Goal: Transaction & Acquisition: Purchase product/service

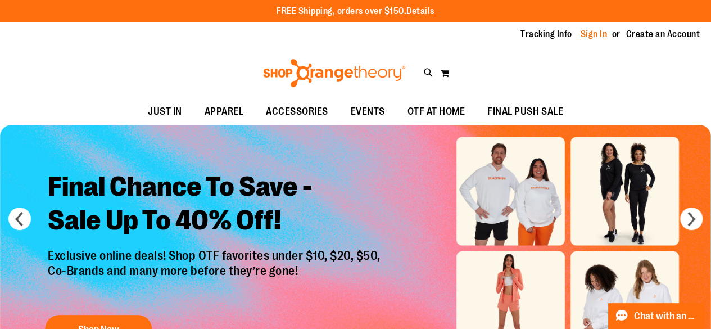
click at [591, 35] on link "Sign In" at bounding box center [593, 34] width 27 height 12
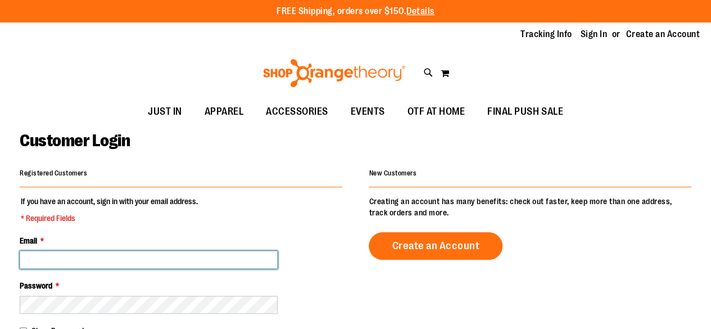
type input "**********"
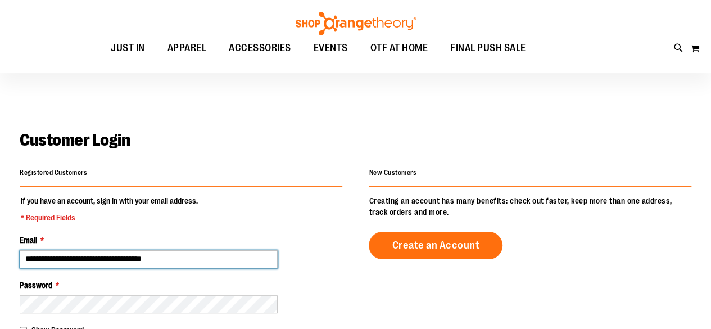
scroll to position [152, 0]
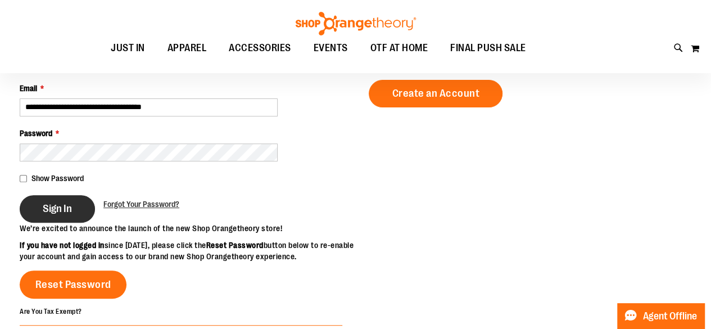
click at [62, 216] on button "Sign In" at bounding box center [57, 209] width 75 height 28
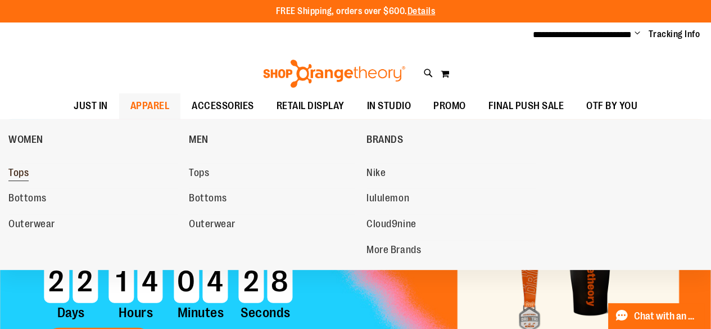
click at [13, 172] on span "Tops" at bounding box center [18, 174] width 20 height 14
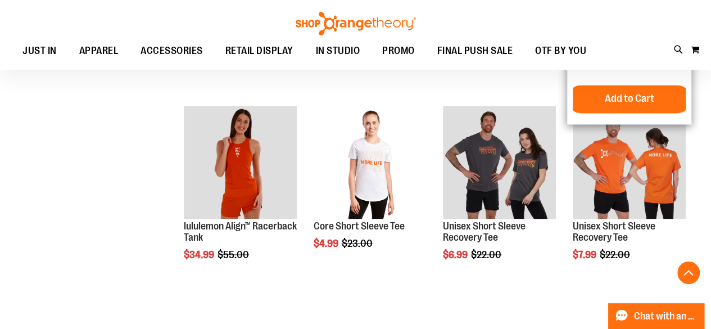
scroll to position [871, 0]
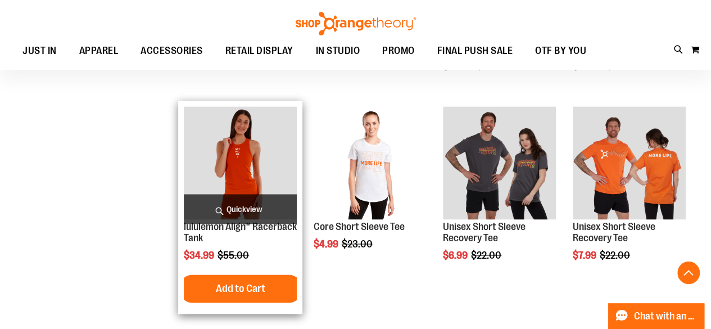
click at [252, 153] on img "product" at bounding box center [240, 162] width 113 height 113
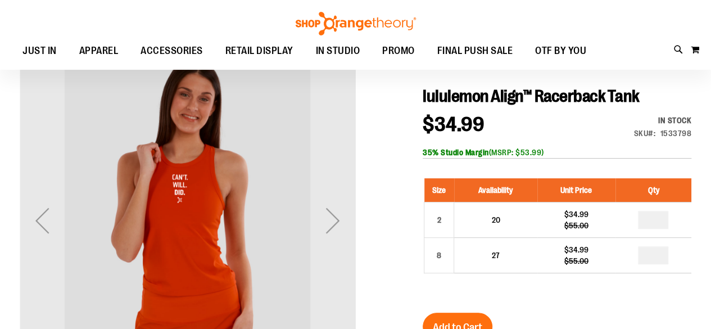
scroll to position [105, 0]
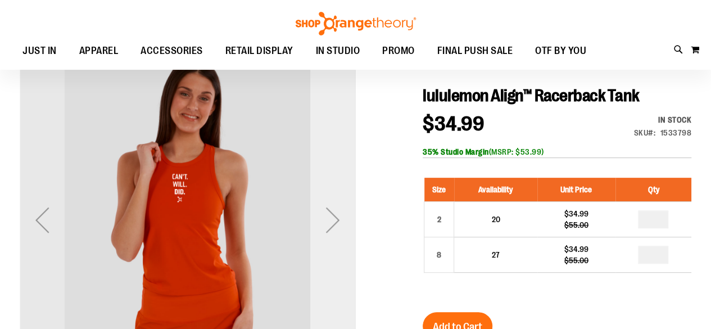
click at [324, 216] on div "Next" at bounding box center [332, 219] width 45 height 45
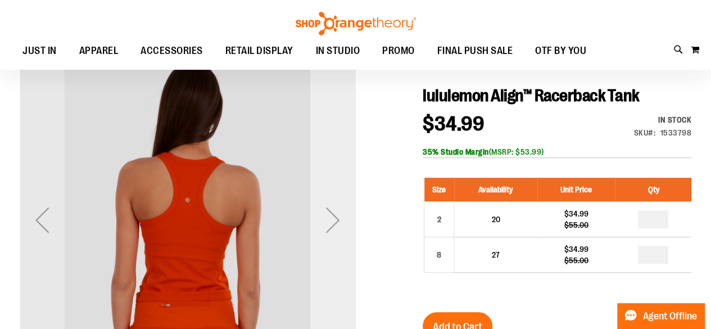
click at [330, 217] on div "Next" at bounding box center [332, 219] width 45 height 45
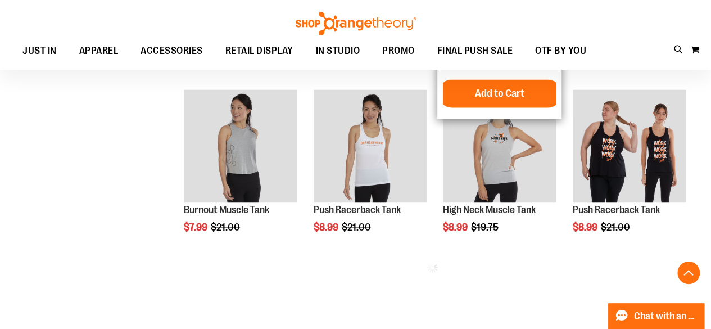
scroll to position [902, 0]
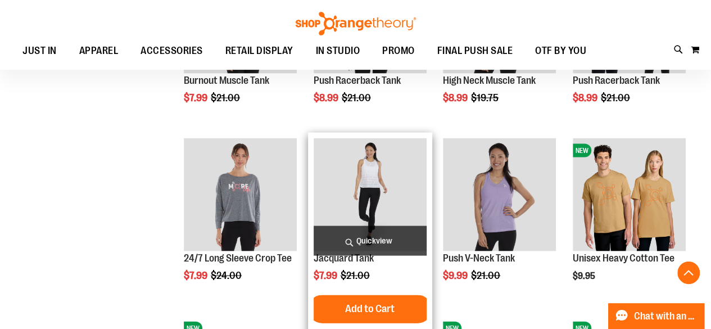
scroll to position [1044, 0]
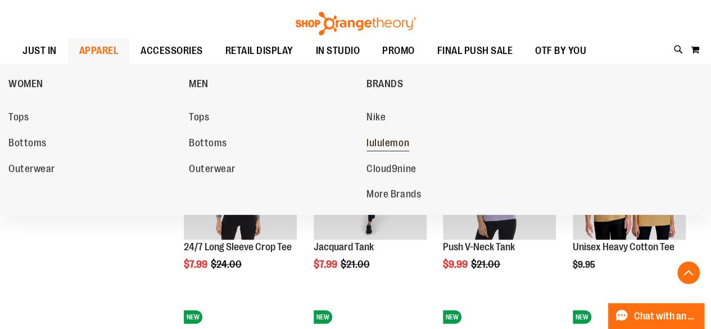
click at [393, 149] on span "lululemon" at bounding box center [387, 144] width 43 height 14
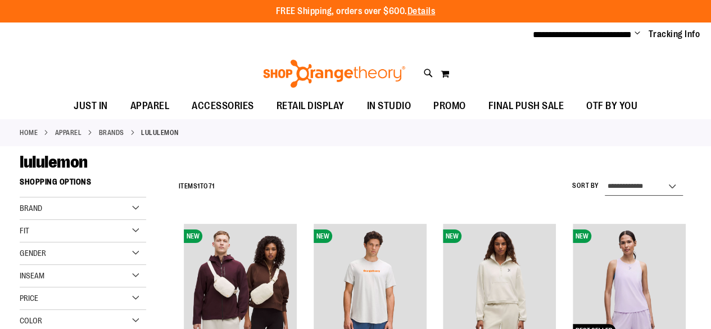
click at [645, 192] on select "**********" at bounding box center [643, 187] width 78 height 18
select select "**********"
click at [604, 178] on select "**********" at bounding box center [643, 187] width 78 height 18
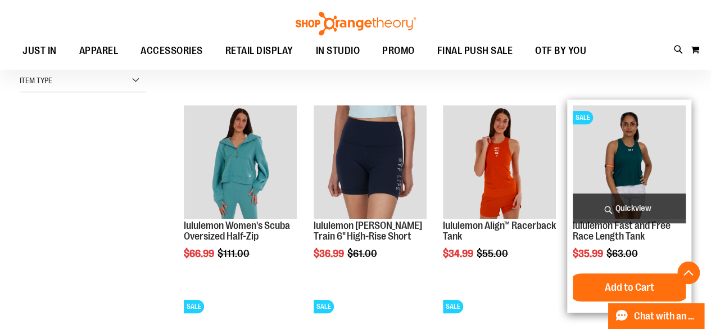
scroll to position [472, 0]
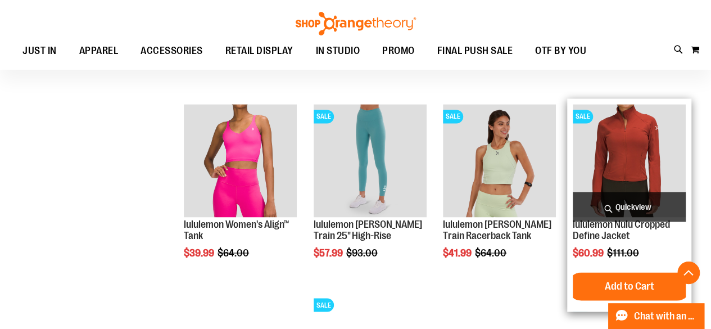
scroll to position [875, 0]
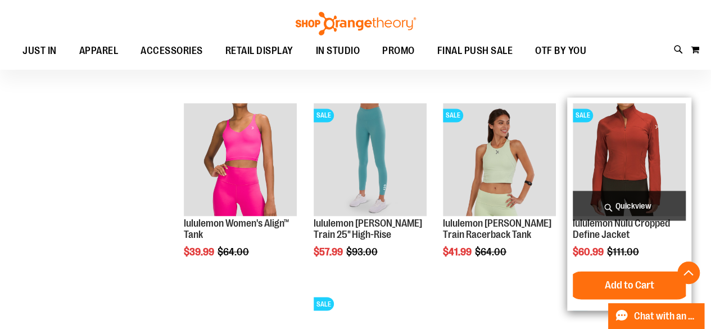
click at [637, 167] on img "product" at bounding box center [628, 159] width 113 height 113
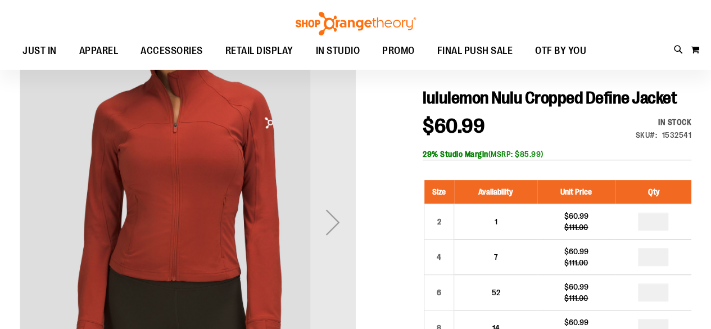
scroll to position [102, 0]
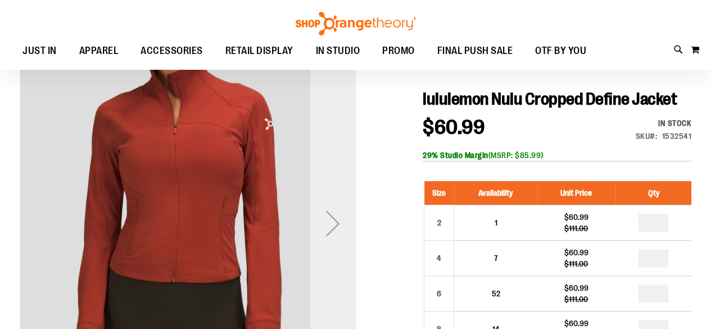
click at [331, 226] on div "Next" at bounding box center [332, 223] width 45 height 45
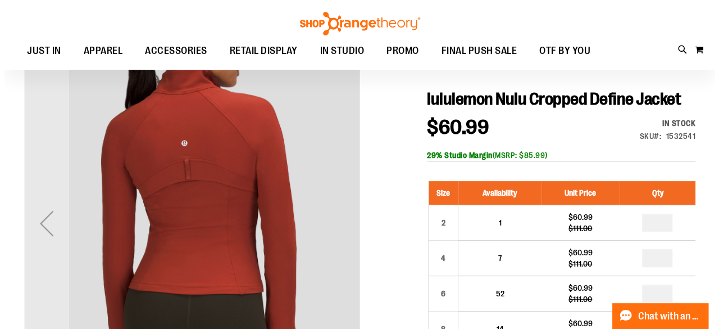
scroll to position [0, 0]
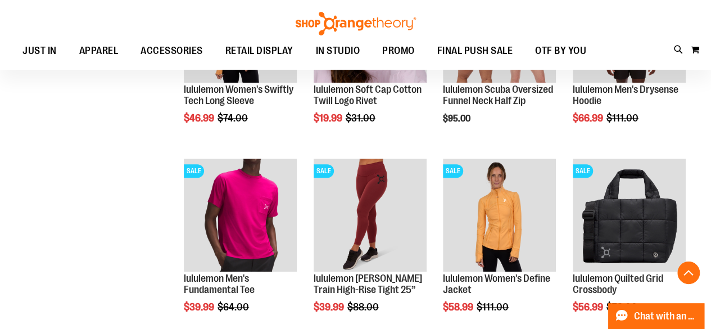
scroll to position [541, 0]
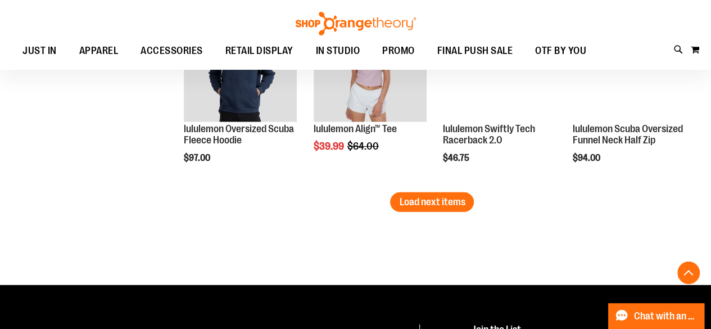
scroll to position [1632, 0]
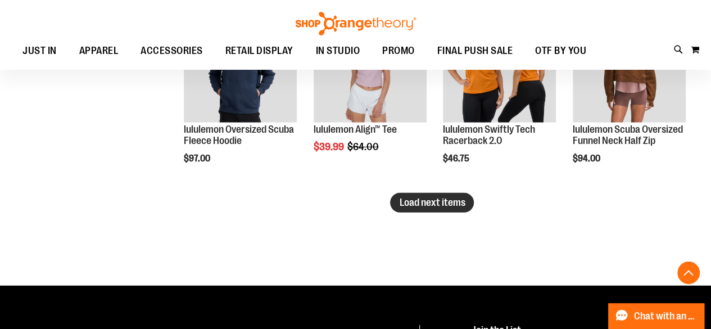
click at [449, 206] on span "Load next items" at bounding box center [432, 202] width 66 height 11
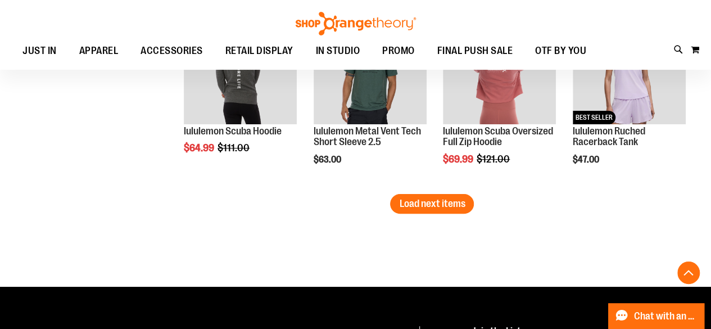
scroll to position [2196, 0]
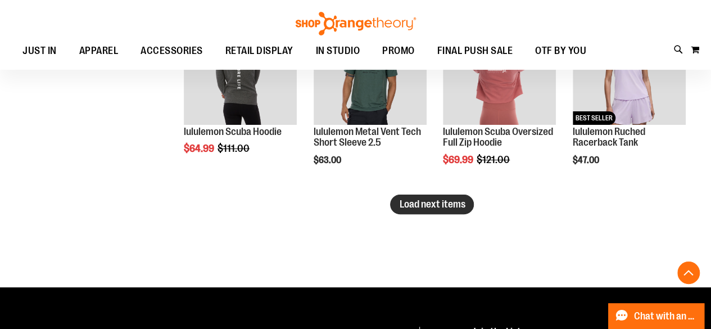
click at [418, 205] on span "Load next items" at bounding box center [432, 203] width 66 height 11
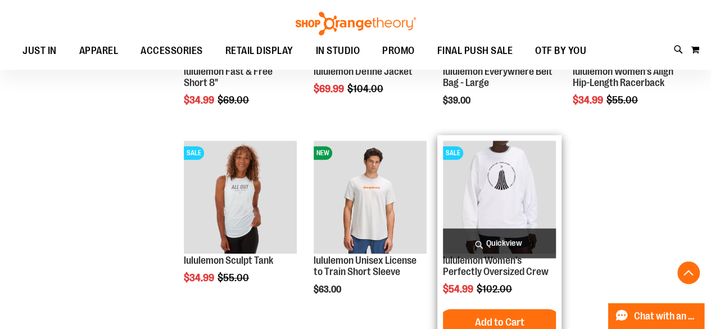
scroll to position [2755, 0]
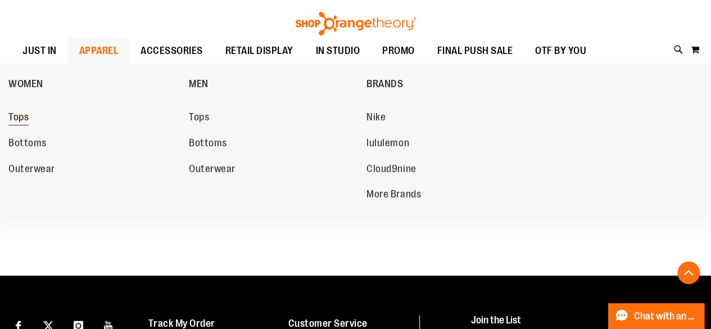
click at [27, 116] on span "Tops" at bounding box center [18, 118] width 20 height 14
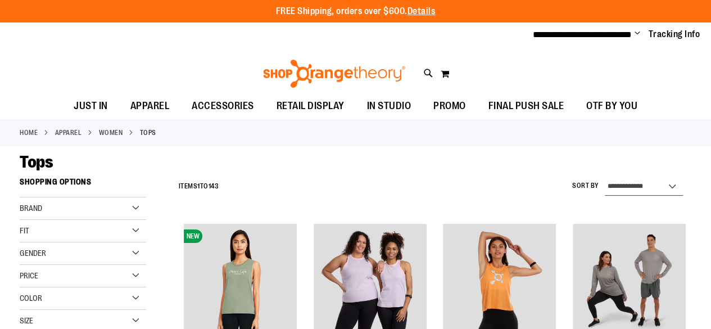
click at [633, 183] on select "**********" at bounding box center [643, 187] width 78 height 18
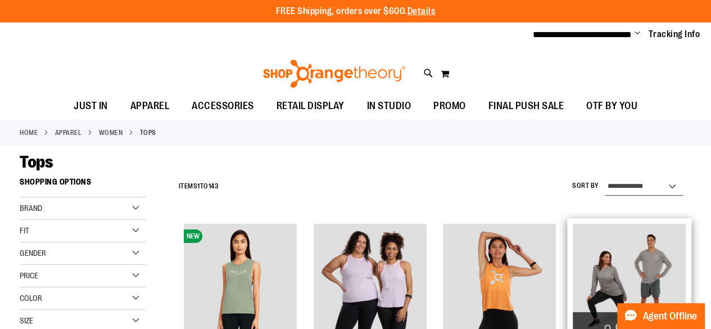
select select "**********"
click at [604, 178] on select "**********" at bounding box center [643, 187] width 78 height 18
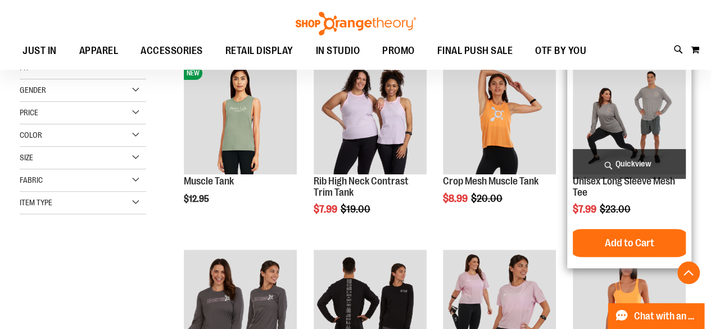
scroll to position [171, 0]
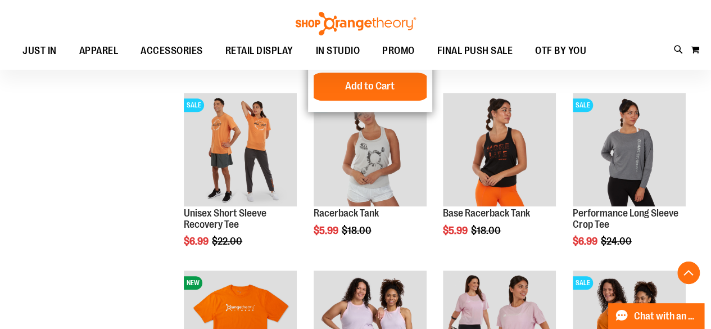
scroll to position [333, 0]
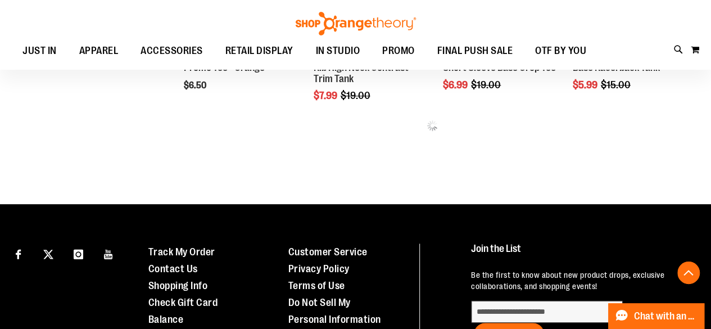
scroll to position [631, 0]
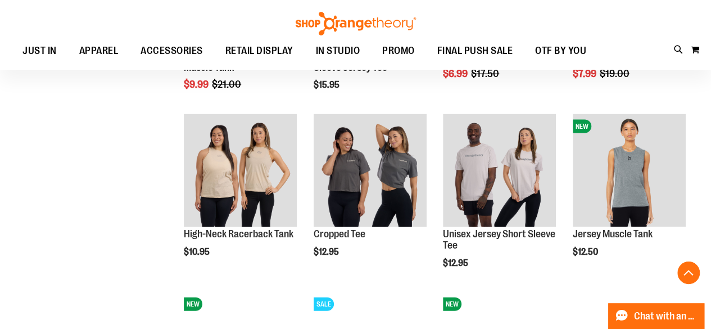
scroll to position [1173, 0]
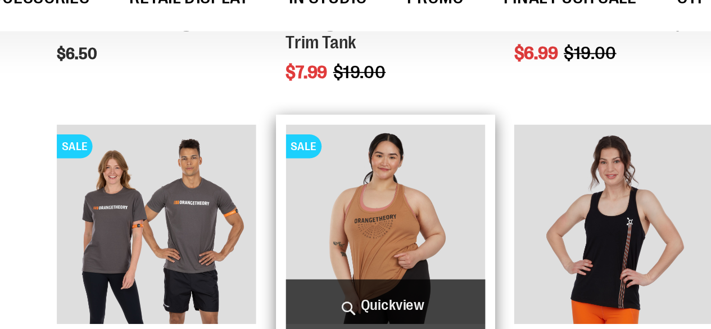
scroll to position [633, 0]
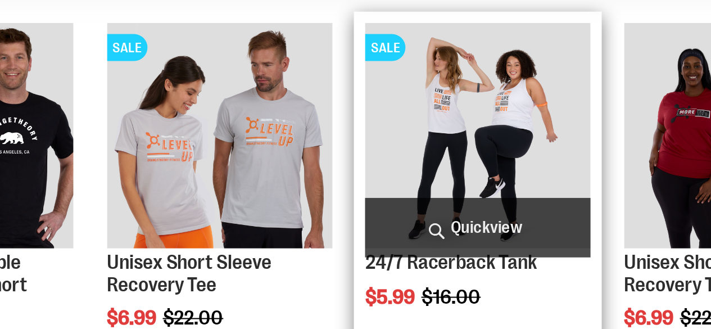
scroll to position [839, 0]
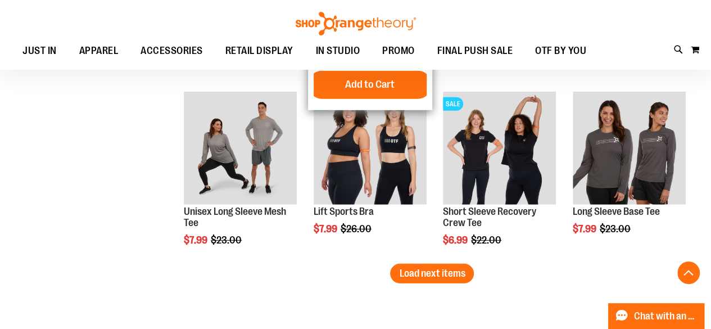
scroll to position [1552, 0]
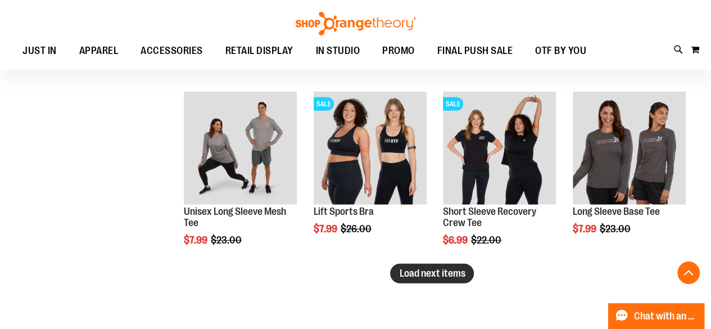
drag, startPoint x: 402, startPoint y: 274, endPoint x: 394, endPoint y: 278, distance: 9.1
click at [394, 278] on button "Load next items" at bounding box center [432, 273] width 84 height 20
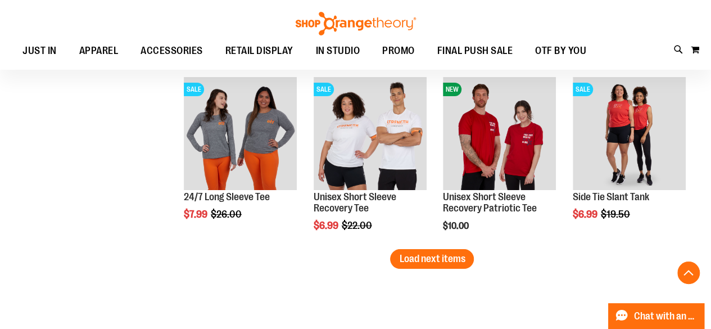
scroll to position [2099, 0]
click at [399, 258] on span "Load next items" at bounding box center [432, 258] width 66 height 11
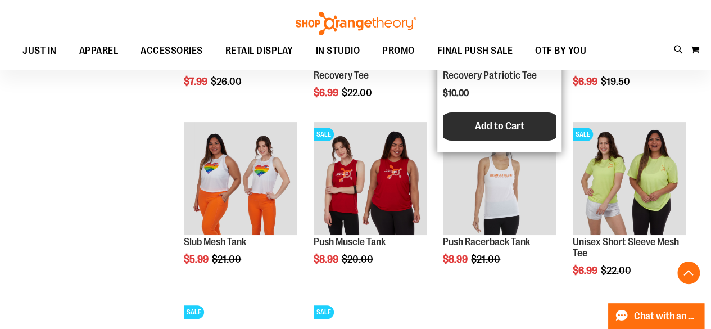
scroll to position [2232, 0]
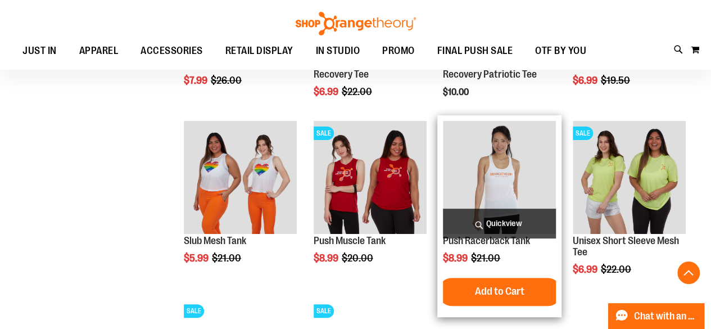
click at [501, 170] on img "product" at bounding box center [499, 177] width 113 height 113
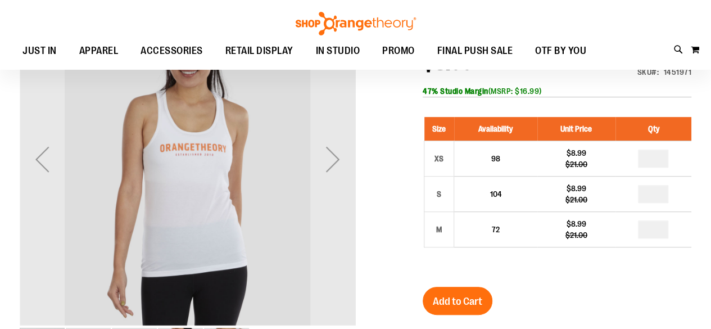
scroll to position [165, 0]
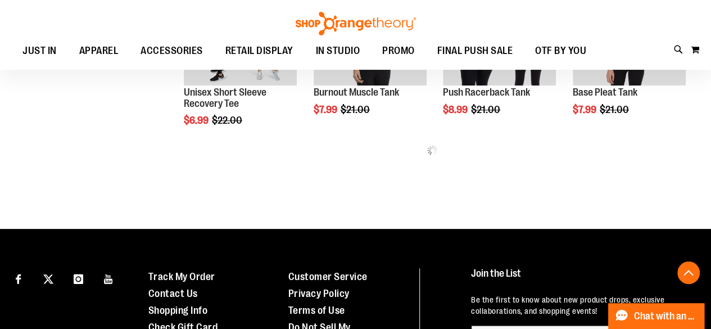
scroll to position [489, 0]
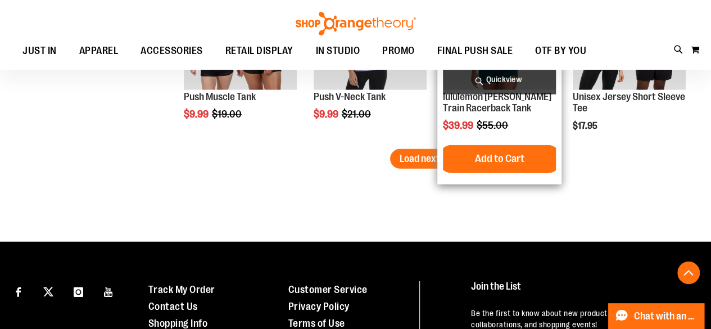
scroll to position [1568, 0]
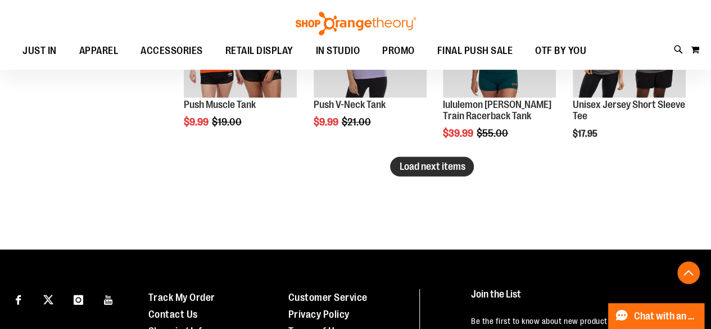
click at [410, 172] on button "Load next items" at bounding box center [432, 167] width 84 height 20
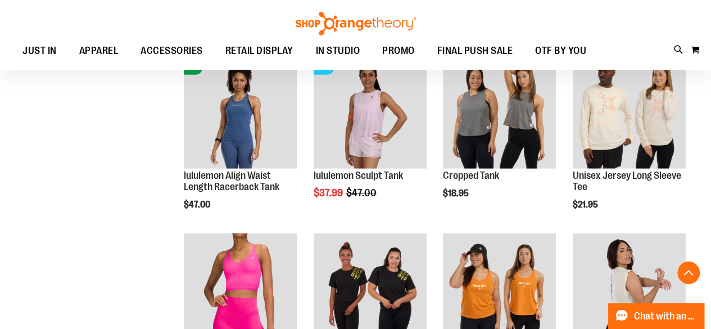
scroll to position [1675, 0]
